Goal: Task Accomplishment & Management: Manage account settings

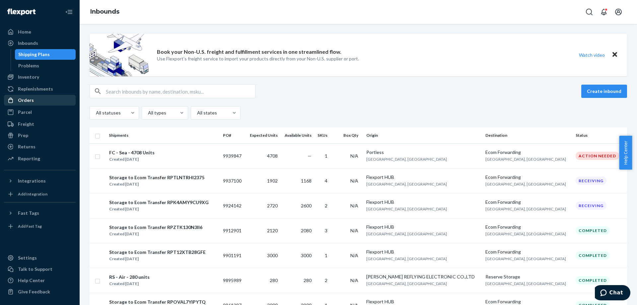
click at [44, 105] on link "Orders" at bounding box center [40, 100] width 72 height 11
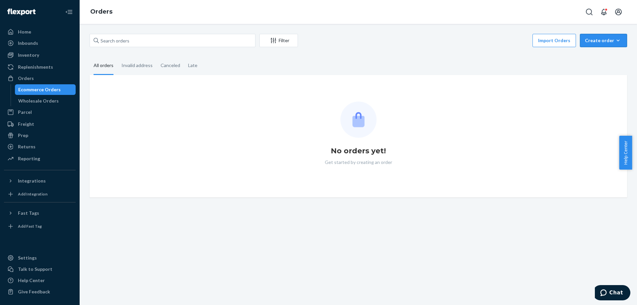
click at [599, 41] on div "Create order" at bounding box center [603, 40] width 37 height 7
click at [601, 58] on span "Ecommerce order" at bounding box center [607, 56] width 41 height 5
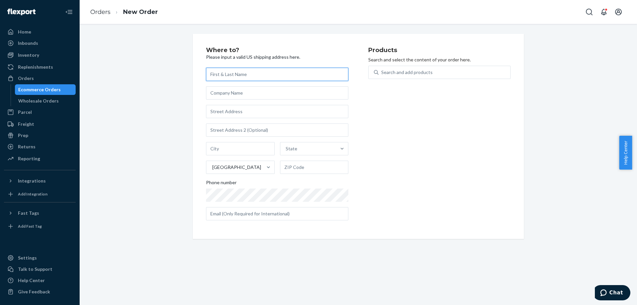
paste input "21 Stratford Ct, South Elgin, IL 60177"
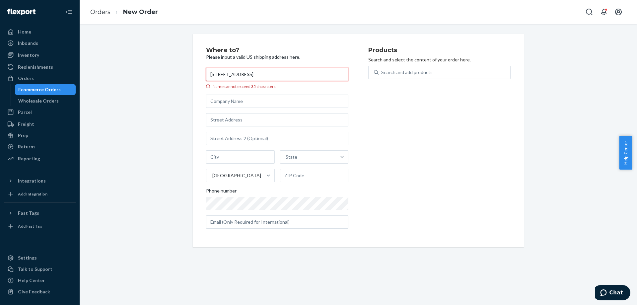
type input "21 Stratford Ct, South Elgin, IL 60177"
click at [228, 103] on input "text" at bounding box center [277, 101] width 142 height 13
drag, startPoint x: 222, startPoint y: 122, endPoint x: 234, endPoint y: 112, distance: 16.1
click at [222, 122] on input "text" at bounding box center [277, 119] width 142 height 13
paste input "21 Stratford Ct, South Elgin, IL 60177"
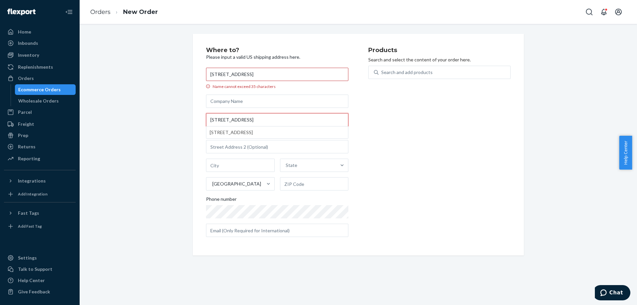
type input "21 Stratford Ct, South Elgin, IL 60177"
type input "South Elgin"
type input "60177"
type input "21 Stratford Ct"
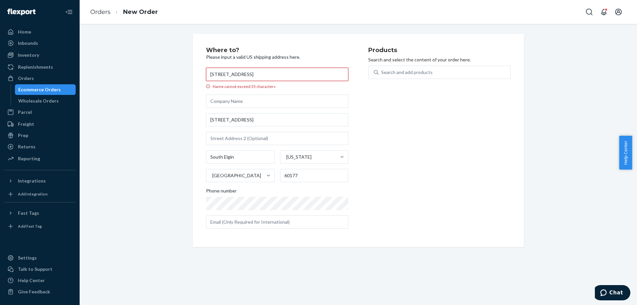
click at [245, 70] on input "21 Stratford Ct, South Elgin, IL 60177" at bounding box center [277, 74] width 142 height 13
paste input "Monica Brett"
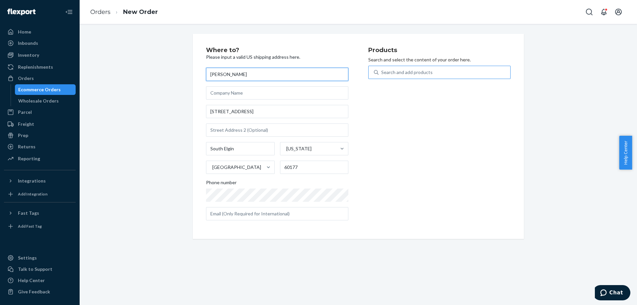
type input "Monica Brett"
click at [374, 74] on icon at bounding box center [376, 72] width 5 height 5
click at [381, 74] on input "Search and add products" at bounding box center [381, 72] width 1 height 7
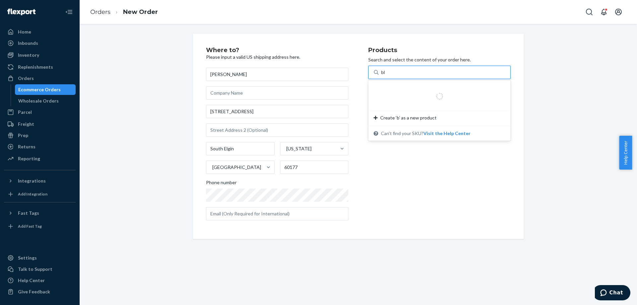
type input "black"
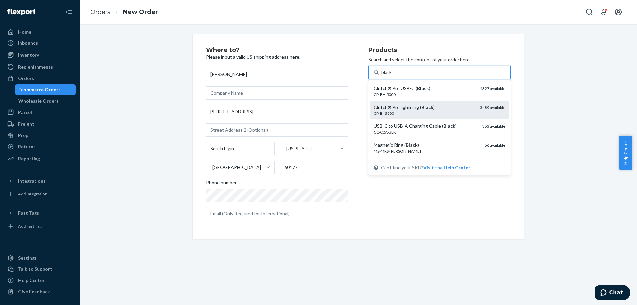
click at [398, 104] on div "Clutch® Pro lightning ( Black )" at bounding box center [423, 107] width 99 height 7
click at [393, 76] on input "black" at bounding box center [386, 72] width 11 height 7
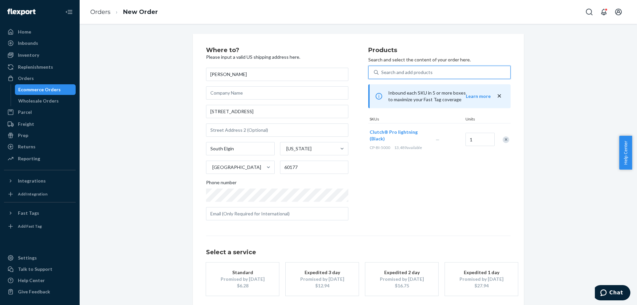
click at [245, 274] on div "Standard" at bounding box center [242, 272] width 53 height 7
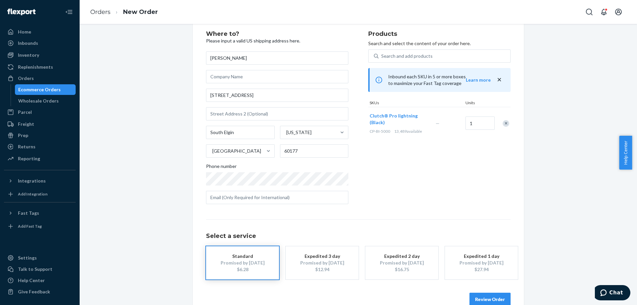
scroll to position [31, 0]
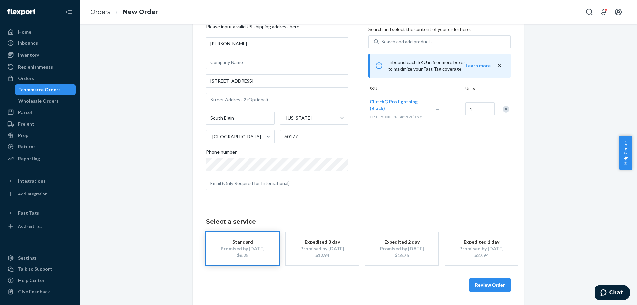
click at [495, 281] on button "Review Order" at bounding box center [490, 284] width 41 height 13
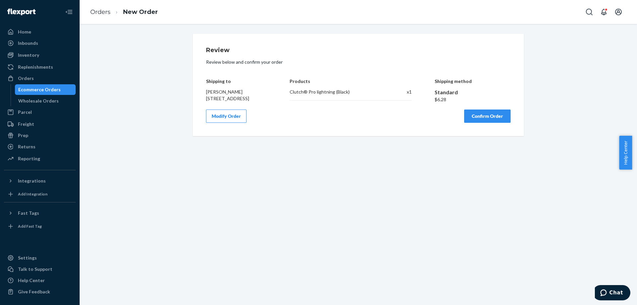
click at [471, 123] on button "Confirm Order" at bounding box center [487, 116] width 46 height 13
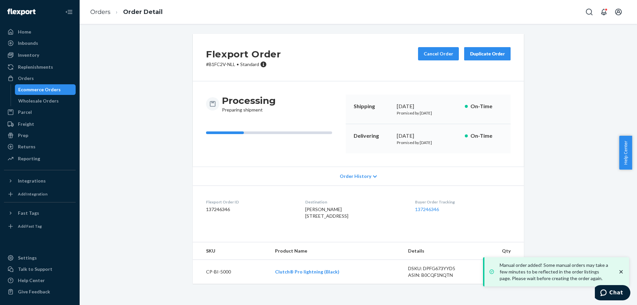
click at [211, 64] on p "# B1FC2V-NLL • Standard" at bounding box center [243, 64] width 75 height 7
drag, startPoint x: 211, startPoint y: 64, endPoint x: 224, endPoint y: 64, distance: 13.3
click at [224, 64] on p "# B1FC2V-NLL • Standard" at bounding box center [243, 64] width 75 height 7
copy p "B1FC2V-NLL"
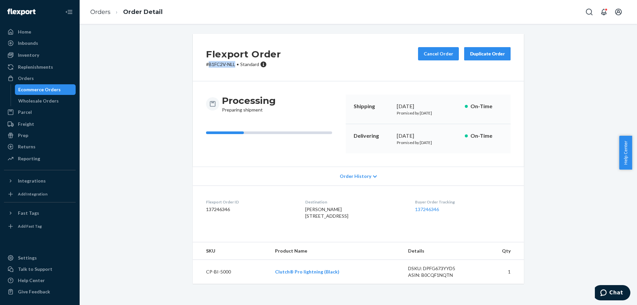
click at [211, 63] on p "# B1FC2V-NLL • Standard" at bounding box center [243, 64] width 75 height 7
drag, startPoint x: 211, startPoint y: 63, endPoint x: 227, endPoint y: 66, distance: 15.6
click at [227, 66] on p "# B1FC2V-NLL • Standard" at bounding box center [243, 64] width 75 height 7
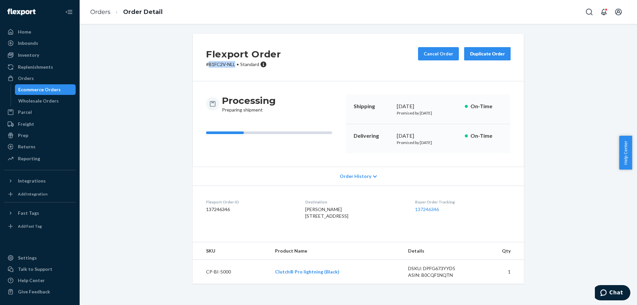
copy p "B1FC2V-NLL"
click at [54, 86] on div "Ecommerce Orders" at bounding box center [46, 89] width 60 height 9
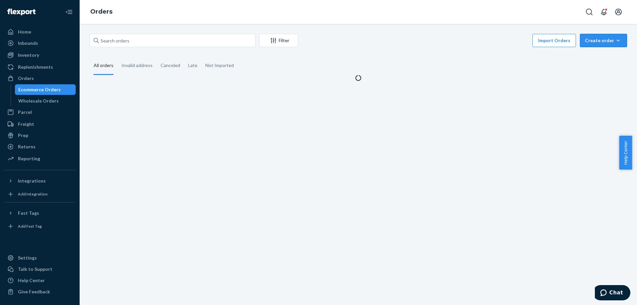
click at [588, 40] on div "Create order" at bounding box center [603, 40] width 37 height 7
click at [587, 54] on span "Ecommerce order" at bounding box center [607, 56] width 41 height 5
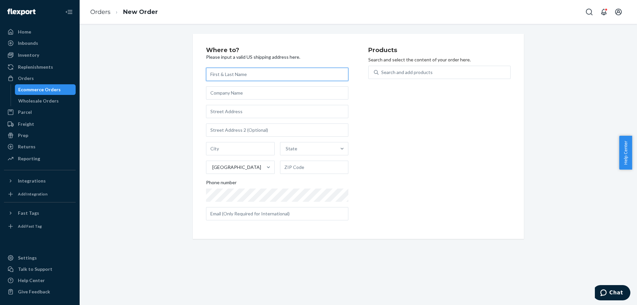
paste input "150 simsbury court pickerington Ohio 43147"
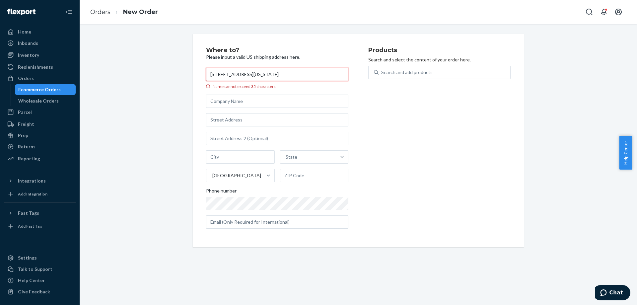
type input "150 simsbury court pickerington Ohio 43147"
click at [229, 122] on input "text" at bounding box center [277, 119] width 142 height 13
paste input "150 simsbury court pickerington Ohio 43147"
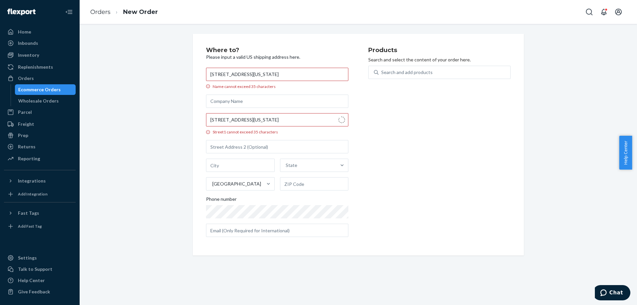
type input "150 Simsbury Ct"
type input "Pickerington"
type input "43147"
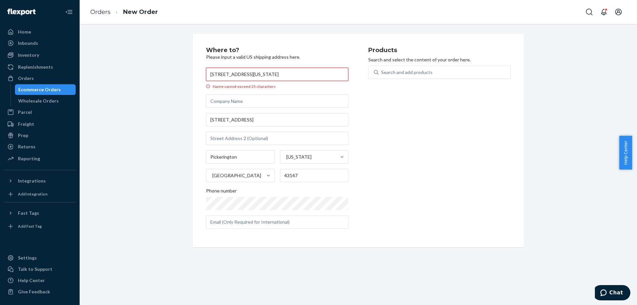
click at [271, 74] on input "150 simsbury court pickerington Ohio 43147" at bounding box center [277, 74] width 142 height 13
paste input "rachel blake"
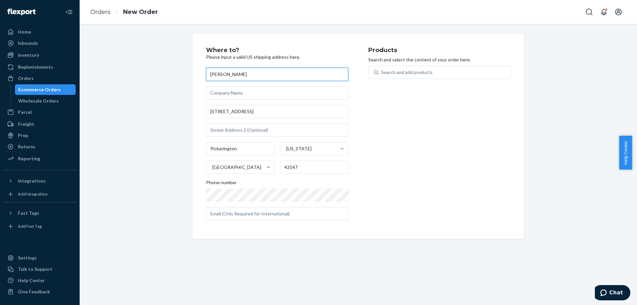
type input "rachel blake"
click at [407, 108] on div "Products Search and select the content of your order here. Search and add produ…" at bounding box center [439, 136] width 142 height 179
click at [405, 72] on div "Search and add products" at bounding box center [406, 72] width 51 height 7
click at [382, 72] on input "Search and add products" at bounding box center [381, 72] width 1 height 7
click at [424, 71] on div "Search and add products" at bounding box center [406, 72] width 51 height 7
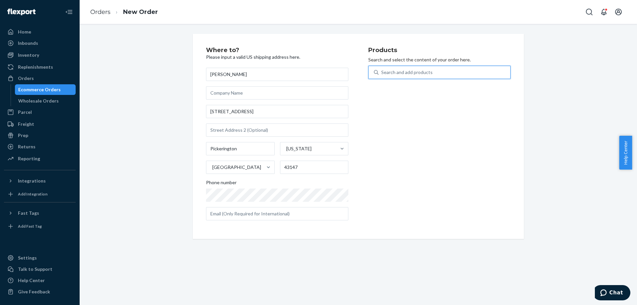
click at [382, 71] on input "0 results available. Select is focused ,type to refine list, press Down to open…" at bounding box center [381, 72] width 1 height 7
type input "white"
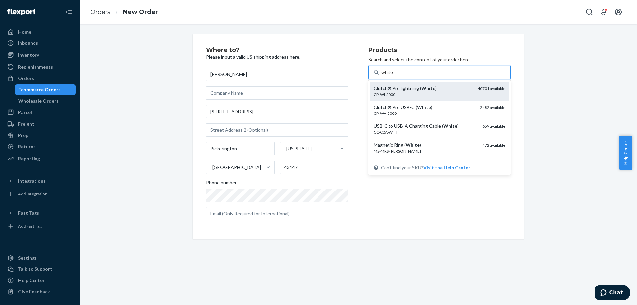
click at [418, 91] on div "Clutch® Pro lightning ( White )" at bounding box center [423, 88] width 99 height 7
click at [394, 76] on input "white" at bounding box center [387, 72] width 12 height 7
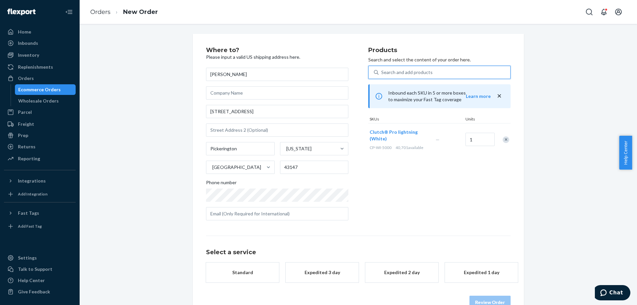
click at [244, 261] on div "Select a service Standard Expedited 3 day Expedited 2 day Expedited 1 day" at bounding box center [358, 259] width 305 height 47
click at [245, 259] on div "Select a service Standard Expedited 3 day Expedited 2 day Expedited 1 day" at bounding box center [358, 259] width 305 height 47
click at [244, 264] on button "Standard" at bounding box center [242, 272] width 73 height 20
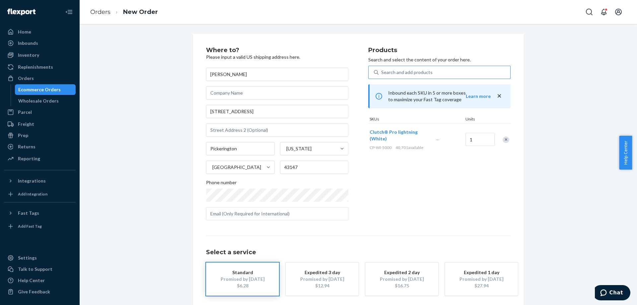
scroll to position [31, 0]
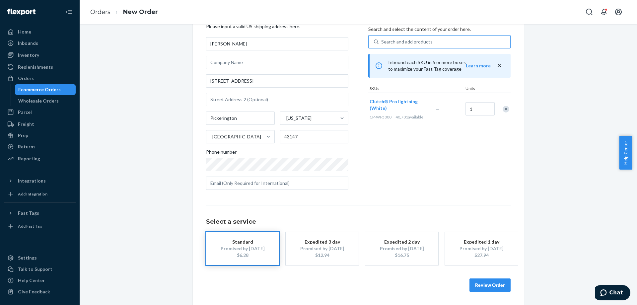
click at [488, 283] on button "Review Order" at bounding box center [490, 284] width 41 height 13
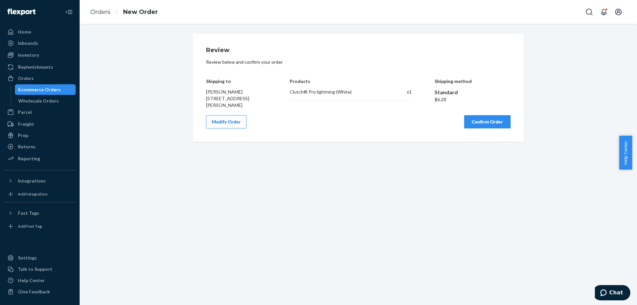
click at [461, 121] on div "Modify Order Confirm Order" at bounding box center [358, 121] width 305 height 13
click at [465, 122] on button "Confirm Order" at bounding box center [487, 121] width 46 height 13
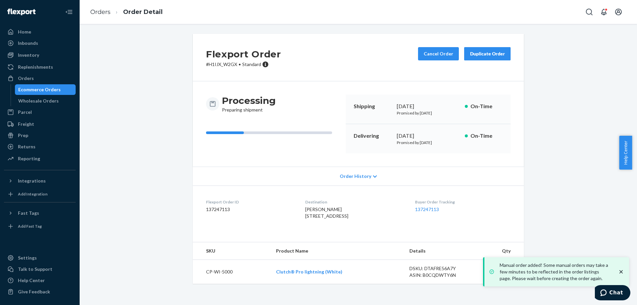
click at [212, 67] on p "# H1IJX_W2GX • Standard" at bounding box center [243, 64] width 75 height 7
copy p "H1IJX_W2GX"
click at [217, 66] on p "# H1IJX_W2GX • Standard" at bounding box center [243, 64] width 75 height 7
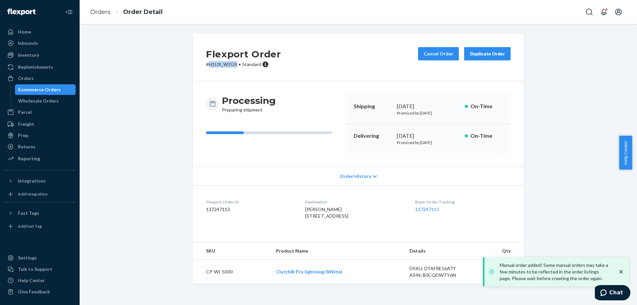
copy p "H1IJX_W2GX"
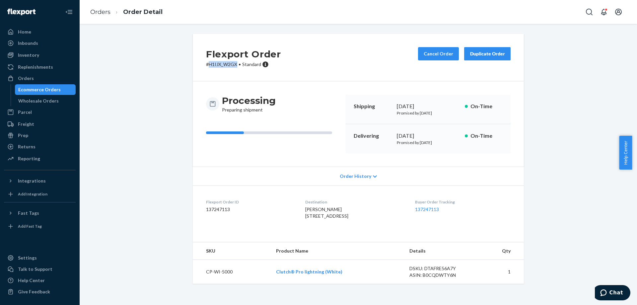
click at [74, 89] on div "Ecommerce Orders" at bounding box center [46, 89] width 60 height 9
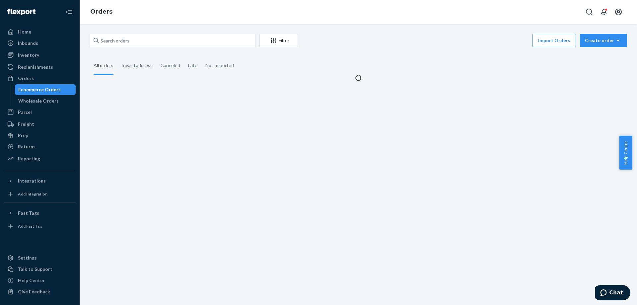
click at [176, 49] on div "Filter Import Orders Create order Ecommerce order Removal order All orders Inva…" at bounding box center [359, 57] width 548 height 47
click at [176, 44] on input "text" at bounding box center [173, 40] width 166 height 13
paste input "Joanne Solch, 23 Maple Ave, Holbrook, New York, United States, 11741"
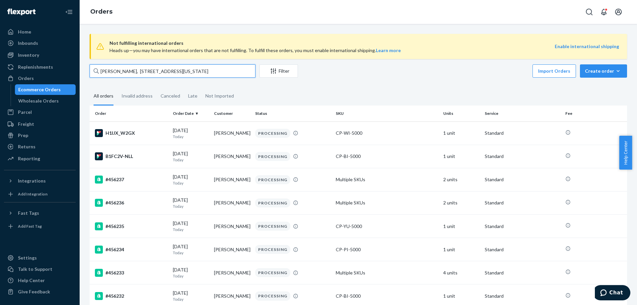
drag, startPoint x: 123, startPoint y: 70, endPoint x: 409, endPoint y: 46, distance: 287.1
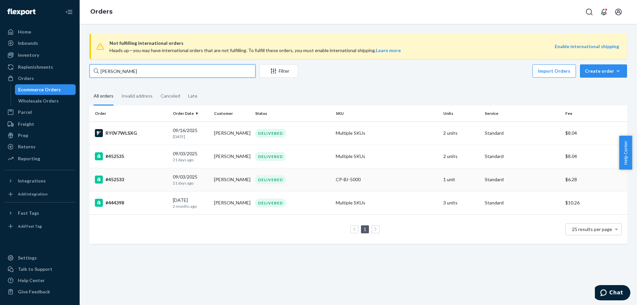
type input "Joanne Solch"
click at [146, 182] on div "#452533" at bounding box center [131, 180] width 73 height 8
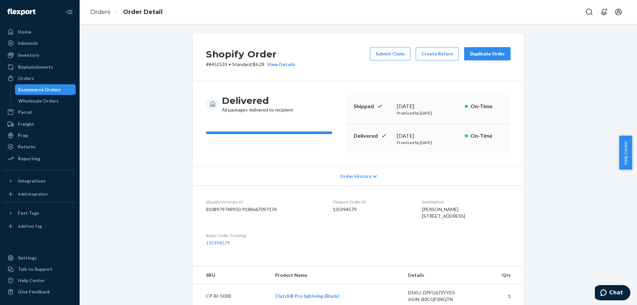
click at [216, 66] on p "# #452533 • Standard / $6.28 View Details" at bounding box center [250, 64] width 89 height 7
copy p "452533"
click at [38, 92] on div "Ecommerce Orders" at bounding box center [39, 89] width 42 height 7
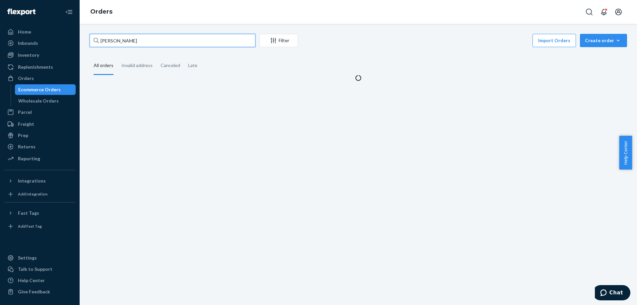
click at [210, 42] on input "Joanne Solch" at bounding box center [173, 40] width 166 height 13
click at [209, 42] on input "Joanne Solch" at bounding box center [173, 40] width 166 height 13
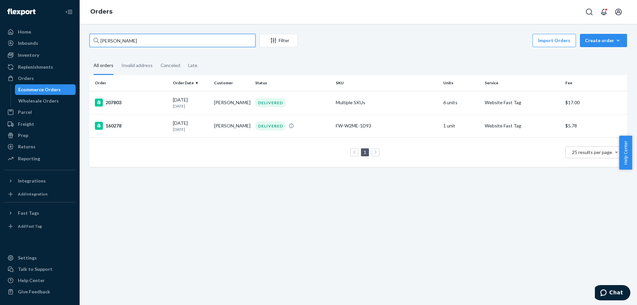
click at [211, 39] on input "elizabeth meyers" at bounding box center [173, 40] width 166 height 13
click at [126, 42] on input "elizabeth meyers" at bounding box center [173, 40] width 166 height 13
click at [136, 41] on input "elizabeth meyers" at bounding box center [173, 40] width 166 height 13
click at [128, 41] on input "elizabeth meyers" at bounding box center [173, 40] width 166 height 13
click at [150, 43] on input "elizabeth mears" at bounding box center [173, 40] width 166 height 13
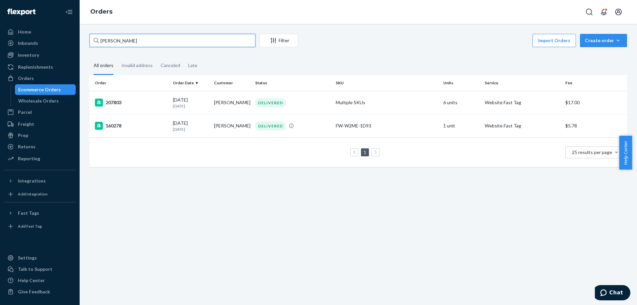
click at [134, 40] on input "elizabeth mears" at bounding box center [173, 40] width 166 height 13
click at [168, 42] on input "elizabeth mears" at bounding box center [173, 40] width 166 height 13
click at [157, 49] on div "elizabeth mears Filter Import Orders Create order Ecommerce order Removal order…" at bounding box center [359, 104] width 548 height 140
click at [147, 39] on input "elizabeth mears" at bounding box center [173, 40] width 166 height 13
click at [133, 39] on input "elizabeth mears" at bounding box center [173, 40] width 166 height 13
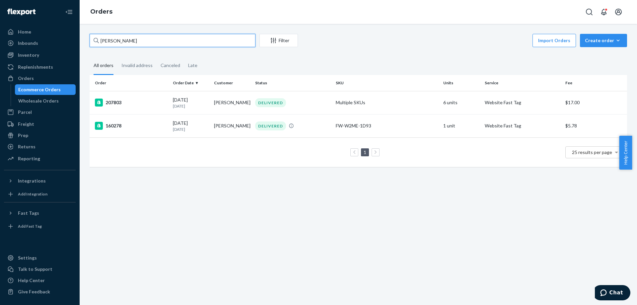
click at [122, 39] on input "elizabeth mears" at bounding box center [173, 40] width 166 height 13
click at [154, 41] on input "elizabeth mears" at bounding box center [173, 40] width 166 height 13
click at [176, 44] on input "elizabeth mears" at bounding box center [173, 40] width 166 height 13
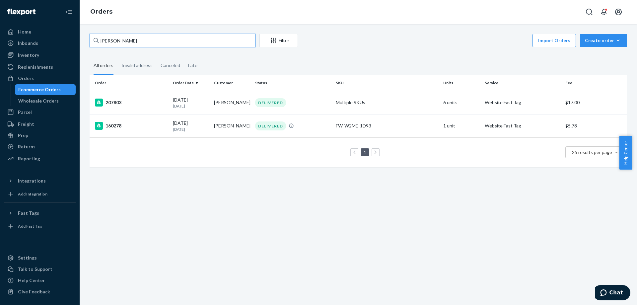
paste input "452533"
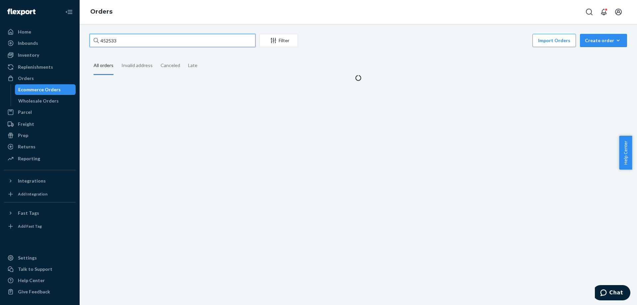
type input "452533"
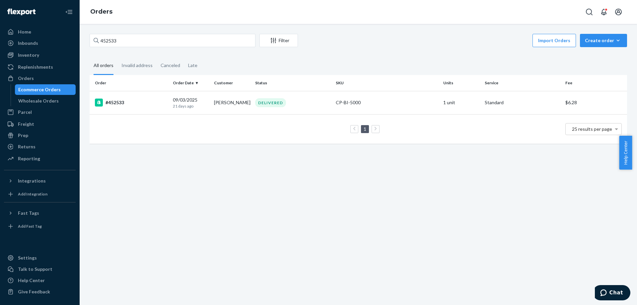
click at [481, 53] on div "452533 Filter Import Orders Create order Ecommerce order Removal order All orde…" at bounding box center [359, 92] width 548 height 116
click at [255, 114] on td "DELIVERED" at bounding box center [293, 102] width 81 height 23
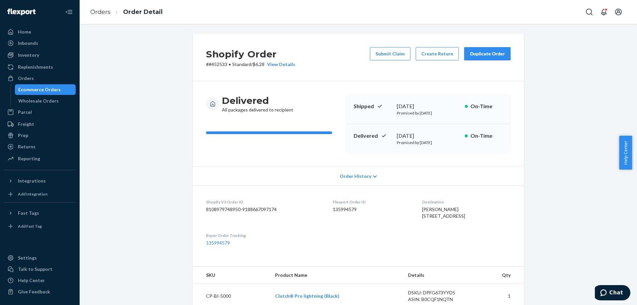
click at [61, 92] on div "Ecommerce Orders" at bounding box center [46, 89] width 60 height 9
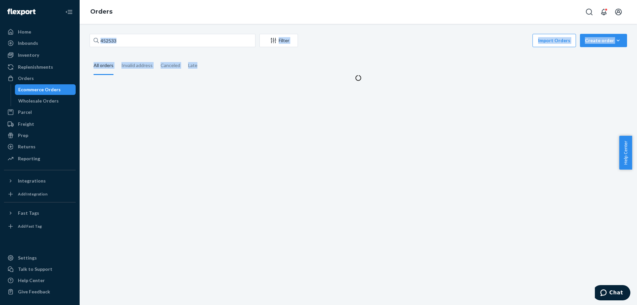
click at [234, 42] on div "452533 Filter Import Orders Create order Ecommerce order Removal order All orde…" at bounding box center [359, 57] width 548 height 47
click at [234, 42] on input "452533" at bounding box center [173, 40] width 166 height 13
paste input "17749"
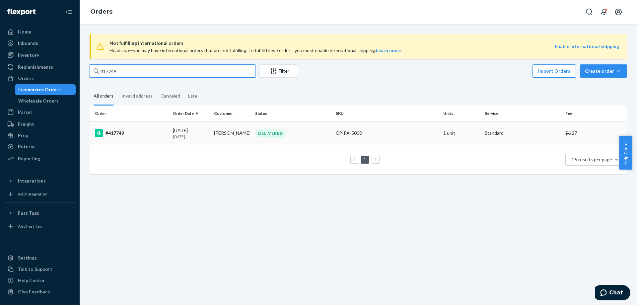
type input "417749"
click at [208, 133] on td "02/11/2025 7 months ago" at bounding box center [190, 132] width 41 height 23
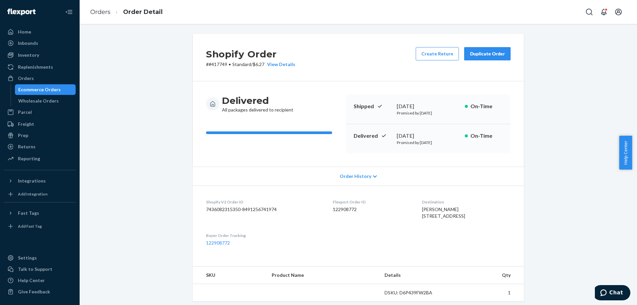
click at [540, 87] on div "Shopify Order # #417749 • Standard / $6.27 View Details Create Return Duplicate…" at bounding box center [359, 233] width 548 height 398
click at [537, 81] on div "Shopify Order # #417749 • Standard / $6.27 View Details Create Return Duplicate…" at bounding box center [359, 239] width 548 height 411
click at [381, 68] on div "Shopify Order # #417749 • Standard / $6.27 View Details Create Return Duplicate…" at bounding box center [358, 57] width 331 height 47
click at [476, 68] on div "Shopify Order # #417749 • Standard / $6.27 View Details Create Return Duplicate…" at bounding box center [358, 57] width 331 height 47
click at [442, 91] on div "Delivered All packages delivered to recipient Shipped February 10, 2025 Promise…" at bounding box center [358, 123] width 331 height 85
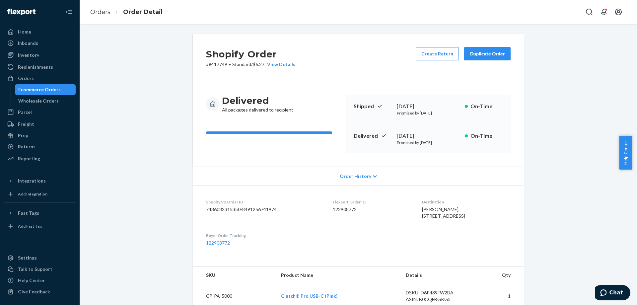
click at [433, 90] on div "Delivered All packages delivered to recipient Shipped February 10, 2025 Promise…" at bounding box center [358, 123] width 331 height 85
click at [402, 103] on div "Shipped February 10, 2025 Promised by February 10, 2025 On-Time" at bounding box center [428, 110] width 165 height 30
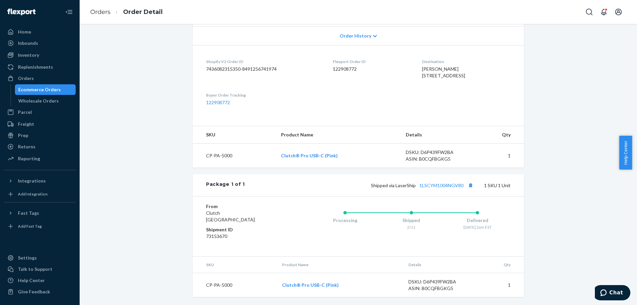
click at [504, 100] on dl "Shopify V2 Order ID 7436082315350-8491256741974 Flexport Order ID 122908772 Des…" at bounding box center [358, 82] width 331 height 74
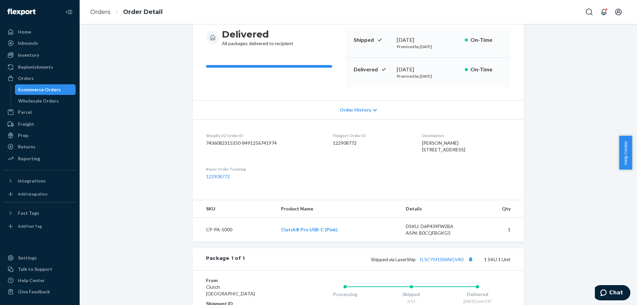
click at [510, 74] on div "Delivered All packages delivered to recipient Shipped February 10, 2025 Promise…" at bounding box center [358, 57] width 331 height 85
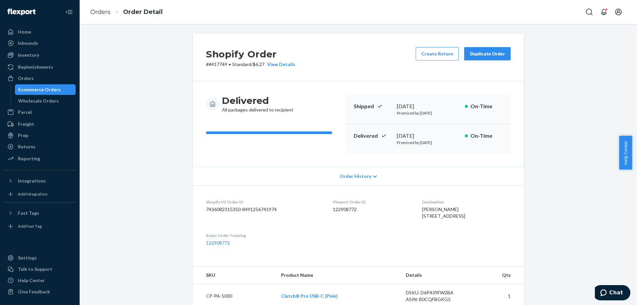
click at [506, 54] on button "Duplicate Order" at bounding box center [487, 53] width 46 height 13
click at [420, 57] on button "Create Return" at bounding box center [437, 53] width 43 height 13
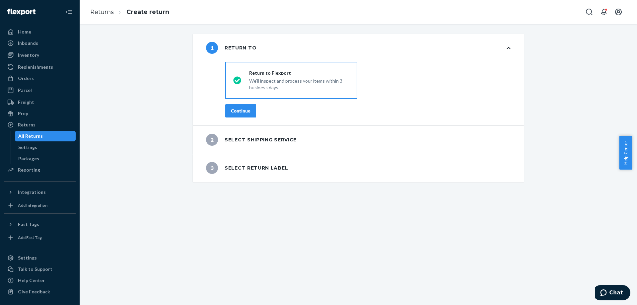
click at [225, 107] on button "Continue" at bounding box center [240, 110] width 31 height 13
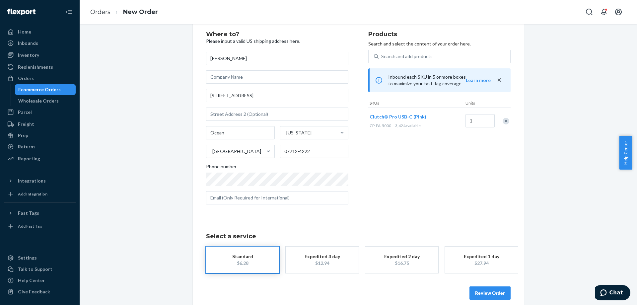
scroll to position [24, 0]
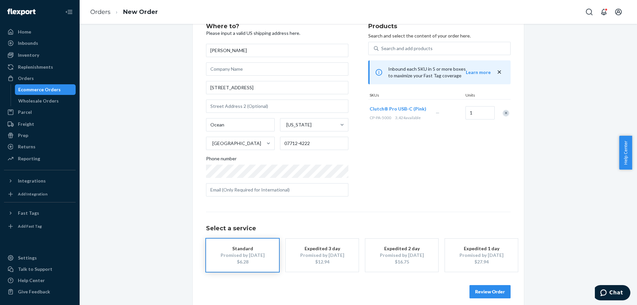
click at [482, 281] on div "Review Order" at bounding box center [358, 288] width 305 height 20
click at [494, 289] on button "Review Order" at bounding box center [490, 291] width 41 height 13
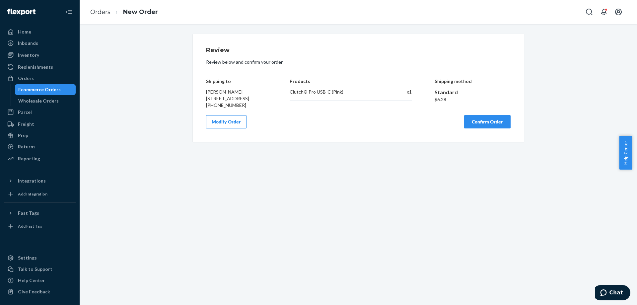
scroll to position [0, 0]
click at [470, 109] on div "Shipping method Standard $6.28" at bounding box center [473, 89] width 76 height 40
click at [478, 128] on button "Confirm Order" at bounding box center [487, 121] width 46 height 13
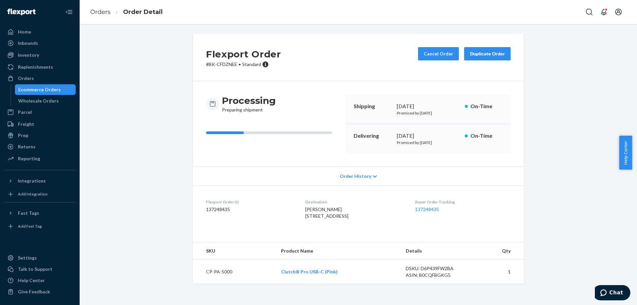
click at [340, 53] on div "Flexport Order # BK-CFDZNEE • Standard Cancel Order Duplicate Order" at bounding box center [358, 57] width 331 height 47
click at [207, 64] on p "# BK-CFDZNEE • Standard" at bounding box center [243, 64] width 75 height 7
drag, startPoint x: 207, startPoint y: 64, endPoint x: 218, endPoint y: 64, distance: 10.6
click at [217, 64] on p "# BK-CFDZNEE • Standard" at bounding box center [243, 64] width 75 height 7
click at [340, 63] on div "Flexport Order # BK-CFDZNEE • Standard Cancel Order Duplicate Order" at bounding box center [358, 57] width 331 height 47
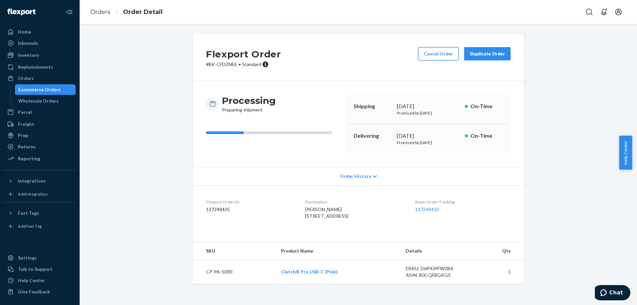
click at [435, 53] on button "Cancel Order" at bounding box center [438, 53] width 41 height 13
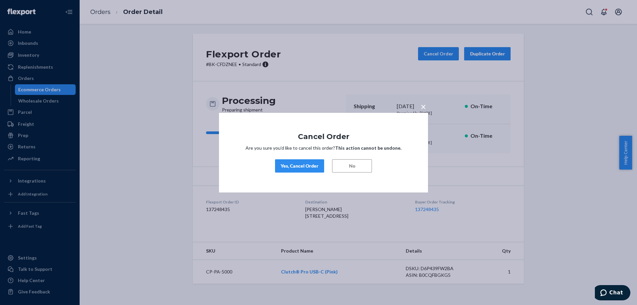
click at [301, 167] on div "Yes, Cancel Order" at bounding box center [300, 166] width 38 height 7
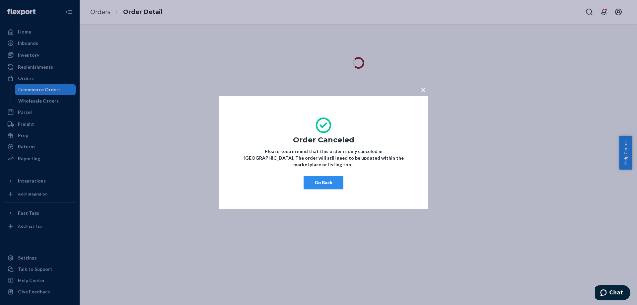
click at [317, 176] on button "Go Back" at bounding box center [324, 182] width 40 height 13
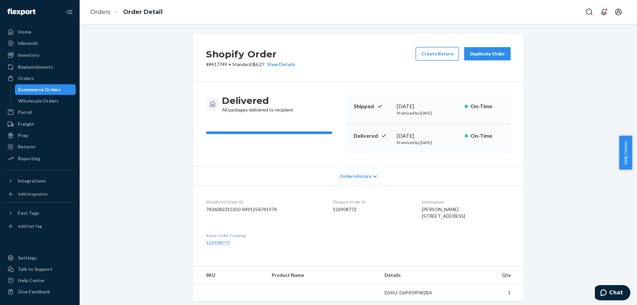
click at [433, 55] on button "Create Return" at bounding box center [437, 53] width 43 height 13
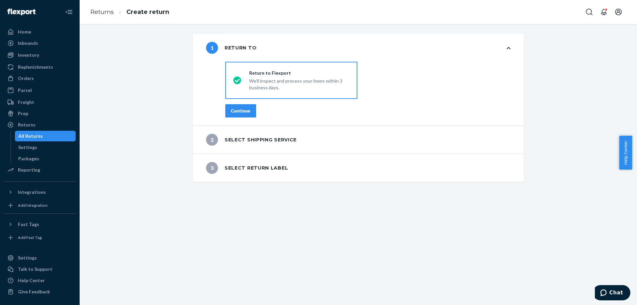
click at [244, 113] on div "Continue" at bounding box center [241, 111] width 20 height 7
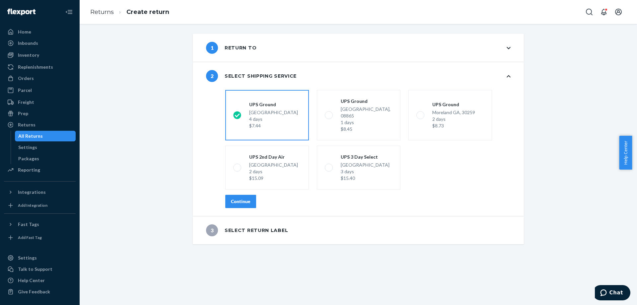
click at [243, 198] on div "Continue" at bounding box center [241, 201] width 20 height 7
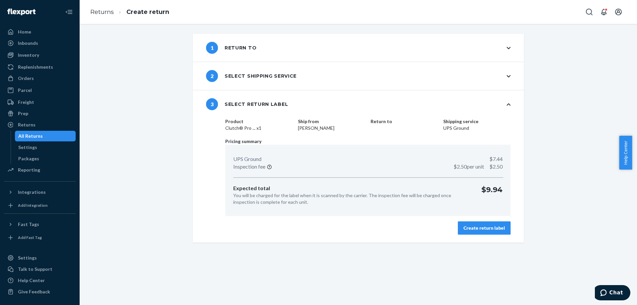
click at [491, 230] on div "Create return label" at bounding box center [484, 228] width 41 height 7
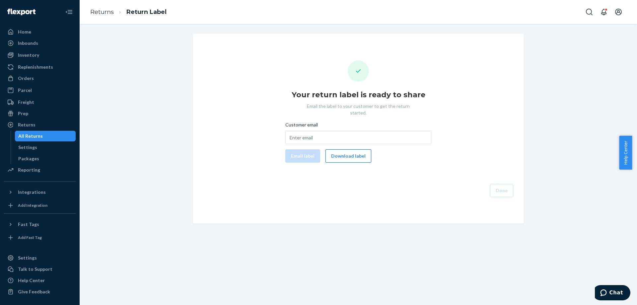
click at [351, 153] on button "Download label" at bounding box center [349, 155] width 46 height 13
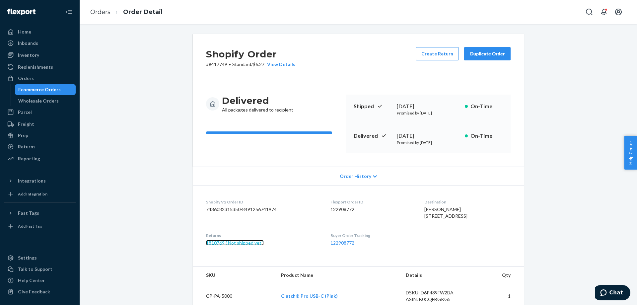
click at [220, 246] on link "1810769 ( Not shipped yet )" at bounding box center [235, 243] width 58 height 6
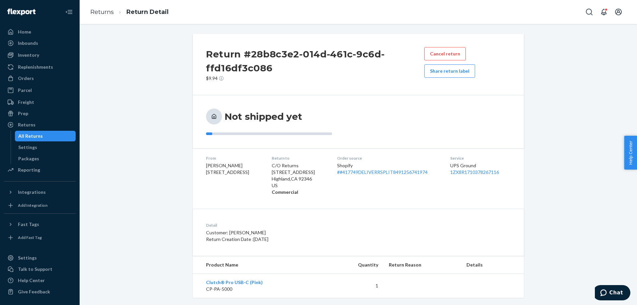
click at [277, 52] on h2 "Return #28b8c3e2-014d-461c-9c6d-ffd16df3c086" at bounding box center [315, 61] width 218 height 28
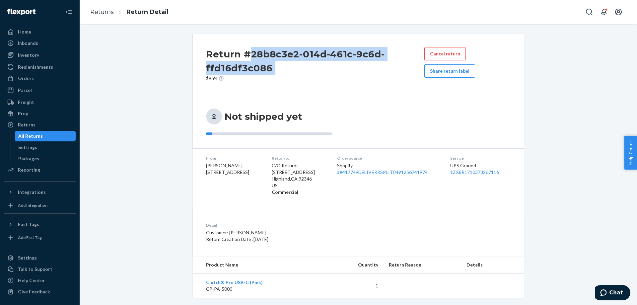
drag, startPoint x: 277, startPoint y: 52, endPoint x: 329, endPoint y: 22, distance: 59.8
click at [270, 65] on h2 "Return #28b8c3e2-014d-461c-9c6d-ffd16df3c086" at bounding box center [315, 61] width 218 height 28
copy h2 "28b8c3e2-014d-461c-9c6d-ffd16df3c086"
click at [49, 73] on link "Orders" at bounding box center [40, 78] width 72 height 11
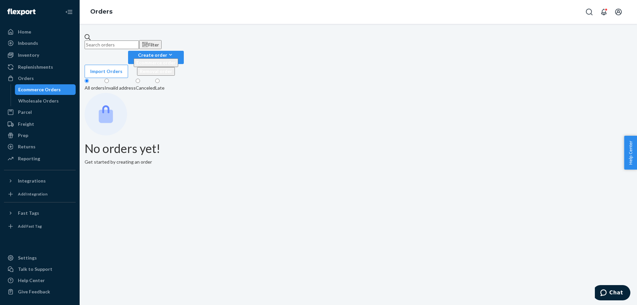
click at [139, 45] on input "text" at bounding box center [112, 44] width 54 height 9
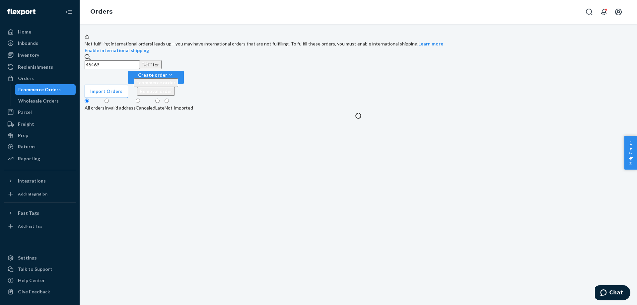
type input "454694"
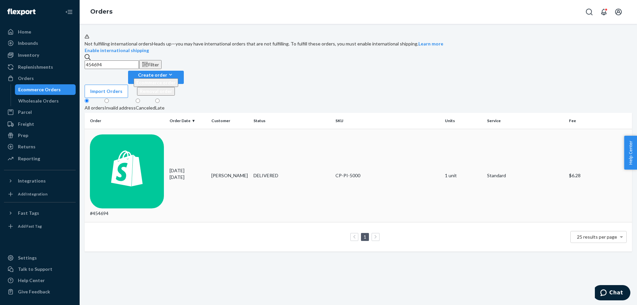
click at [227, 141] on td "[PERSON_NAME]" at bounding box center [230, 176] width 42 height 94
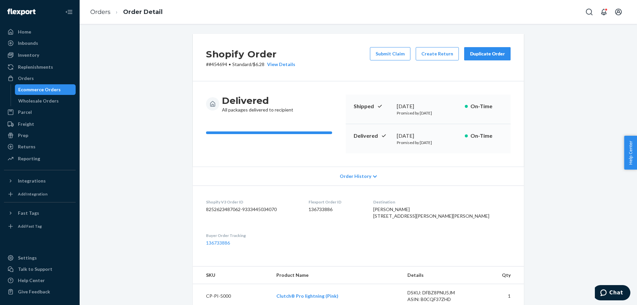
click at [216, 61] on p "# #454694 • Standard / $6.28 View Details" at bounding box center [250, 64] width 89 height 7
copy p "454694"
click at [68, 92] on div "Ecommerce Orders" at bounding box center [46, 89] width 60 height 9
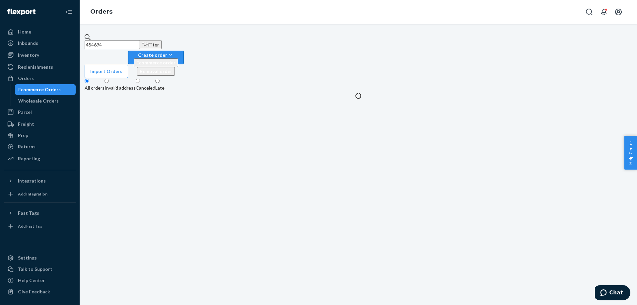
drag, startPoint x: 598, startPoint y: 44, endPoint x: 596, endPoint y: 52, distance: 8.1
click at [184, 51] on button "Create order Ecommerce order Removal order" at bounding box center [156, 57] width 56 height 13
click at [176, 60] on span "Ecommerce order" at bounding box center [155, 63] width 39 height 6
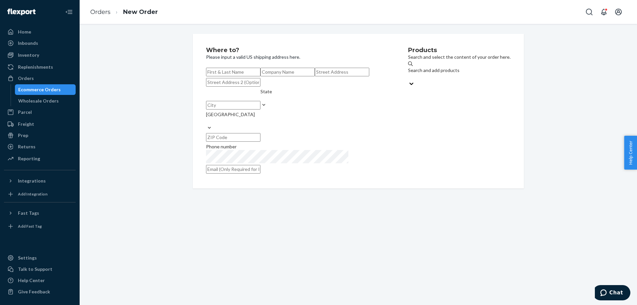
paste input "[PERSON_NAME]"
type input "[PERSON_NAME]"
drag, startPoint x: 234, startPoint y: 107, endPoint x: 240, endPoint y: 106, distance: 6.3
click at [315, 76] on input "text" at bounding box center [342, 72] width 54 height 9
paste input "[STREET_ADDRESS]"
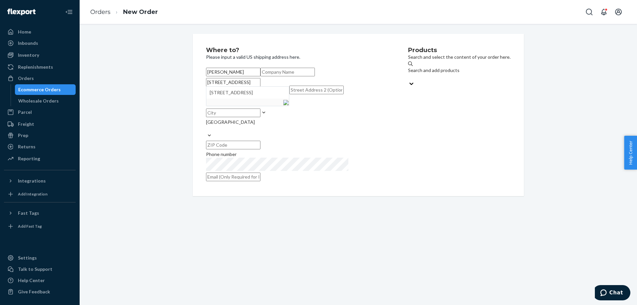
type input "[STREET_ADDRESS]"
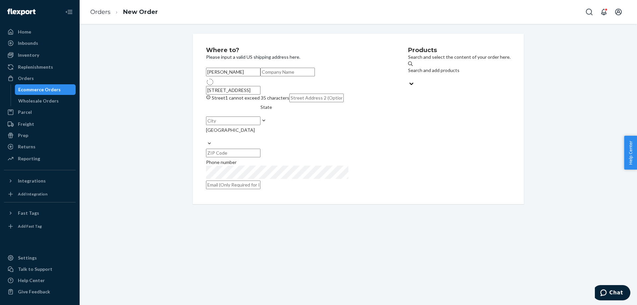
drag, startPoint x: 284, startPoint y: 125, endPoint x: 411, endPoint y: 74, distance: 137.4
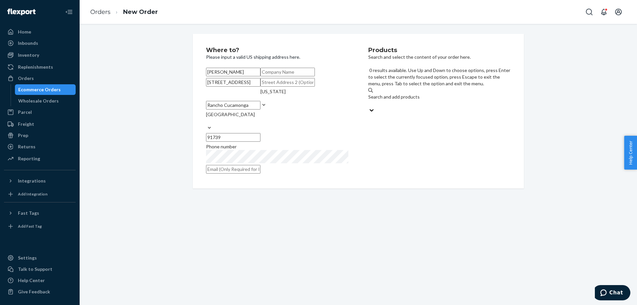
click at [423, 94] on div "Search and add products" at bounding box center [439, 100] width 142 height 13
click at [369, 100] on input "0 results available. Use Up and Down to choose options, press Enter to select t…" at bounding box center [368, 103] width 1 height 7
type input "p"
type input "white"
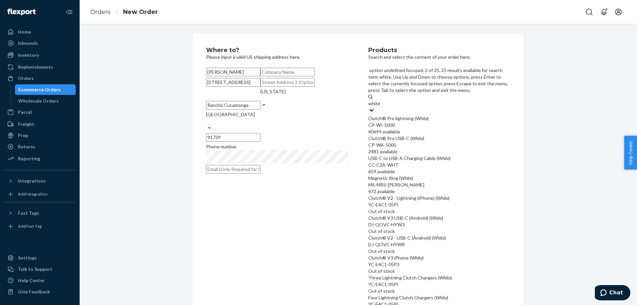
click at [435, 142] on div "CP-WA-5000" at bounding box center [439, 145] width 142 height 7
click at [381, 107] on input "white" at bounding box center [374, 103] width 12 height 7
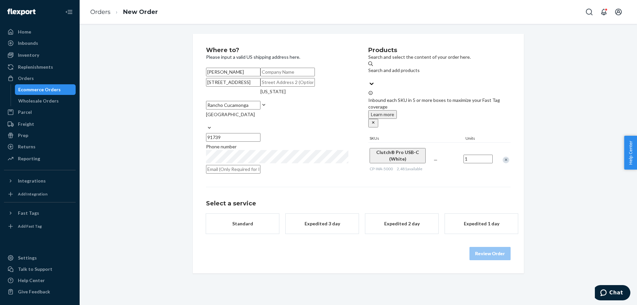
click at [235, 234] on button "Standard" at bounding box center [242, 224] width 73 height 20
click at [490, 260] on button "Review Order" at bounding box center [490, 253] width 41 height 13
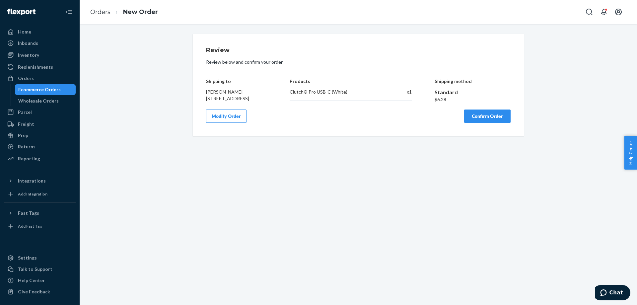
click at [480, 123] on button "Confirm Order" at bounding box center [487, 116] width 46 height 13
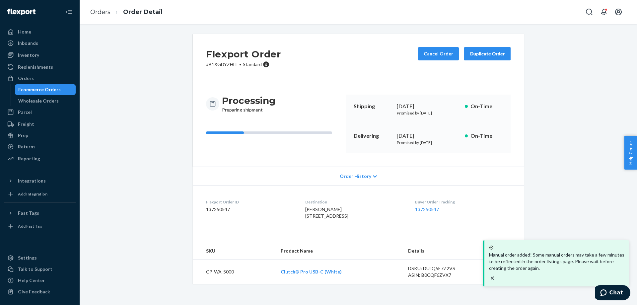
click at [216, 66] on p "# B1XGDYZHLL • Standard" at bounding box center [243, 64] width 75 height 7
copy p "B1XGDYZHLL"
click at [224, 62] on p "# B1XGDYZHLL • Standard" at bounding box center [243, 64] width 75 height 7
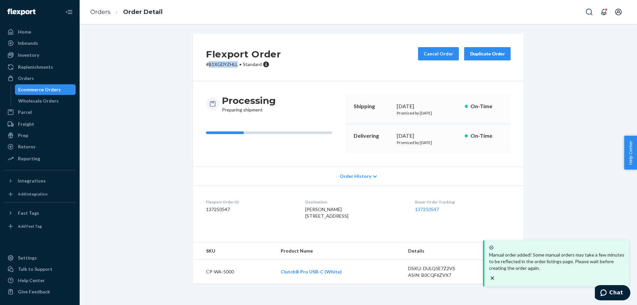
copy p "B1XGDYZHLL"
